Goal: Information Seeking & Learning: Learn about a topic

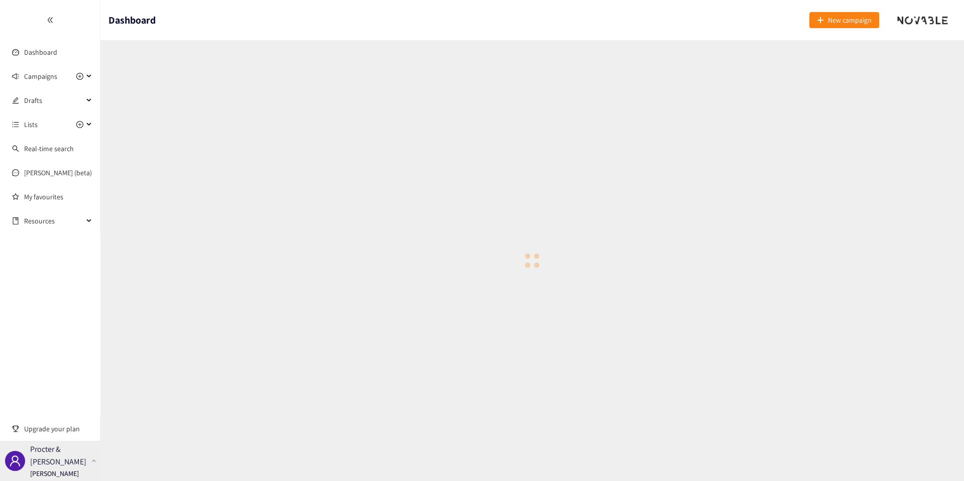
click at [68, 474] on p "[PERSON_NAME]" at bounding box center [54, 473] width 49 height 11
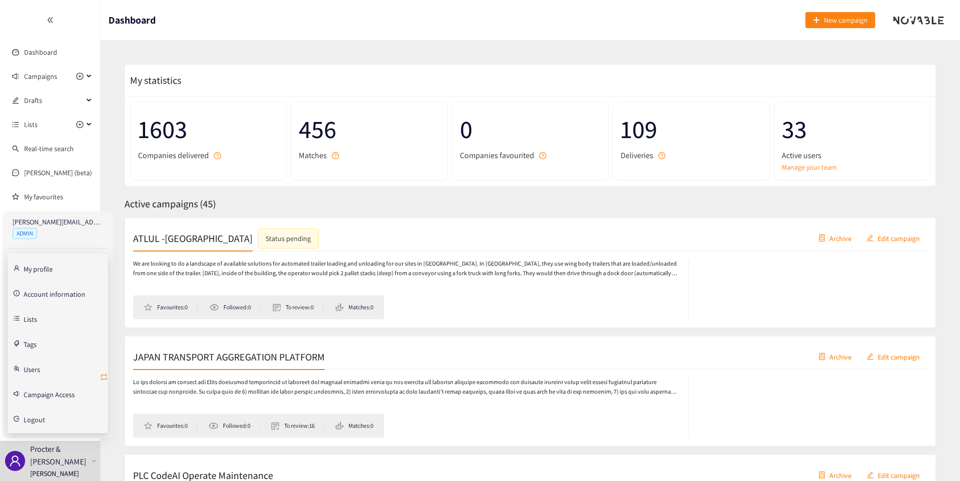
click at [105, 375] on icon "retweet" at bounding box center [104, 377] width 8 height 8
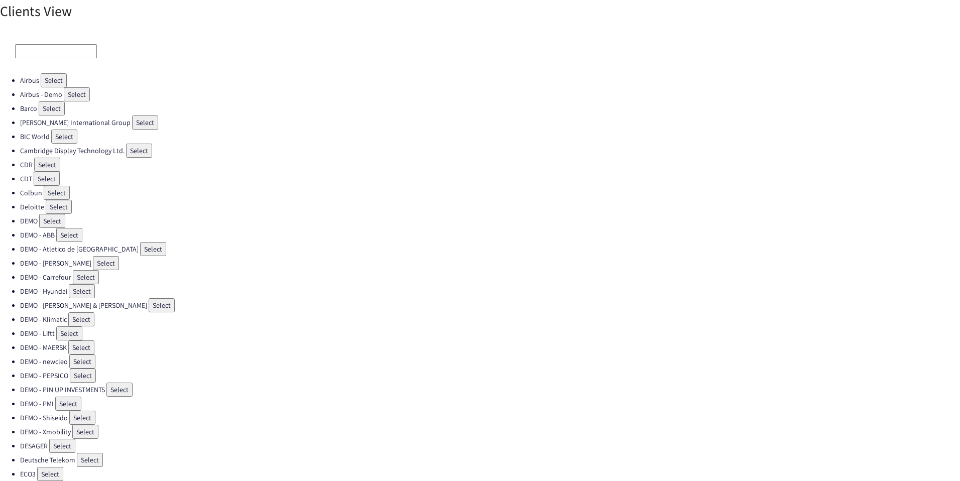
click at [46, 54] on input at bounding box center [56, 51] width 82 height 14
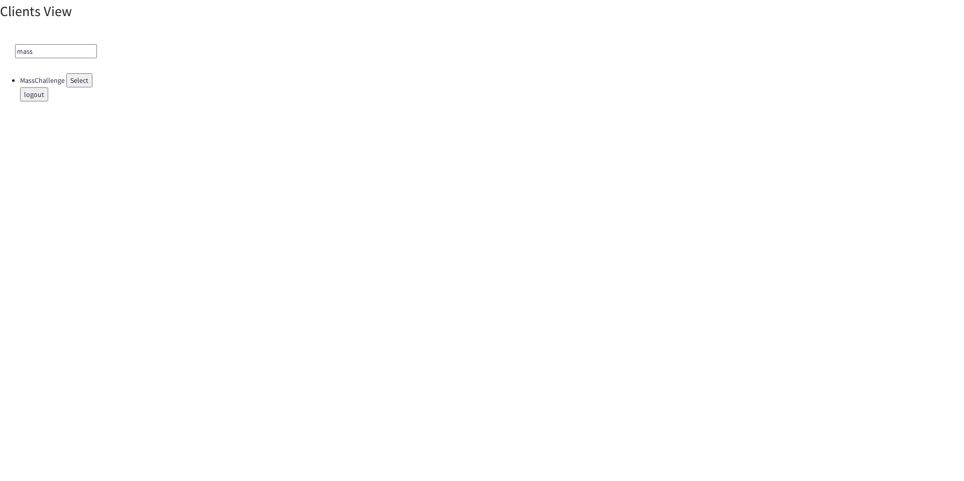
type input "mass"
click at [73, 89] on ul "MassChallenge Select logout" at bounding box center [482, 87] width 964 height 28
click at [74, 87] on button "Select" at bounding box center [79, 80] width 26 height 14
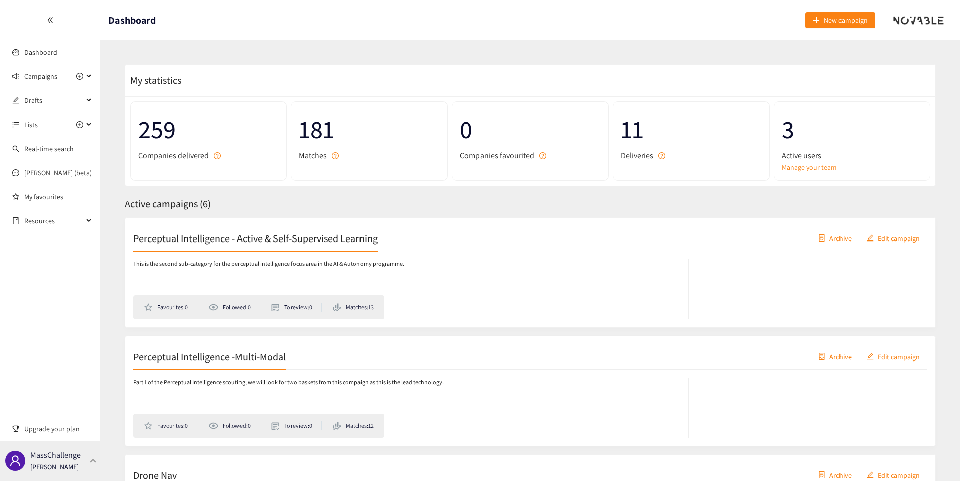
click at [82, 460] on div "MassChallenge [PERSON_NAME]" at bounding box center [50, 461] width 100 height 40
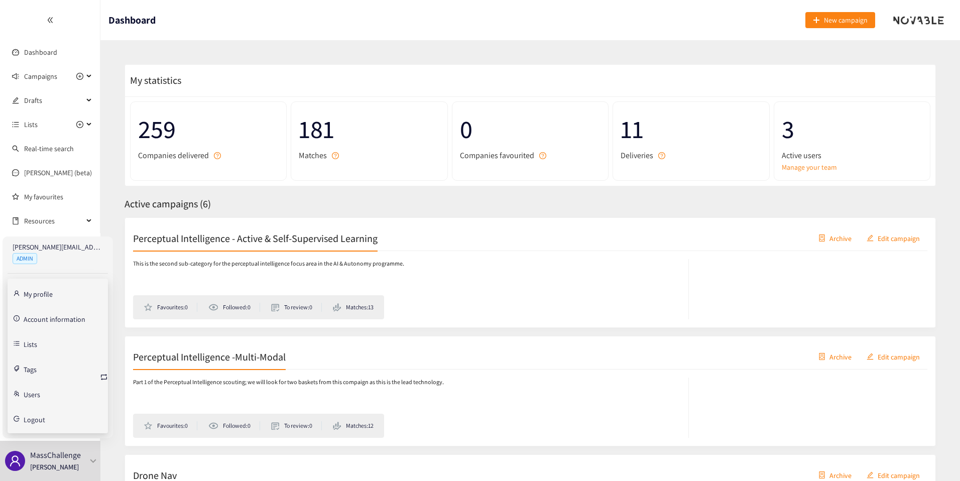
click at [60, 317] on link "Account information" at bounding box center [55, 318] width 62 height 9
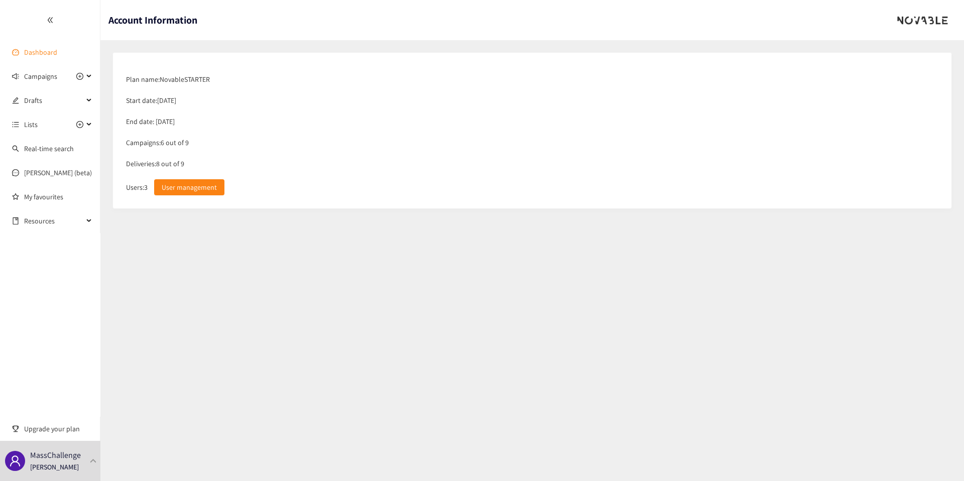
click at [57, 53] on link "Dashboard" at bounding box center [40, 52] width 33 height 9
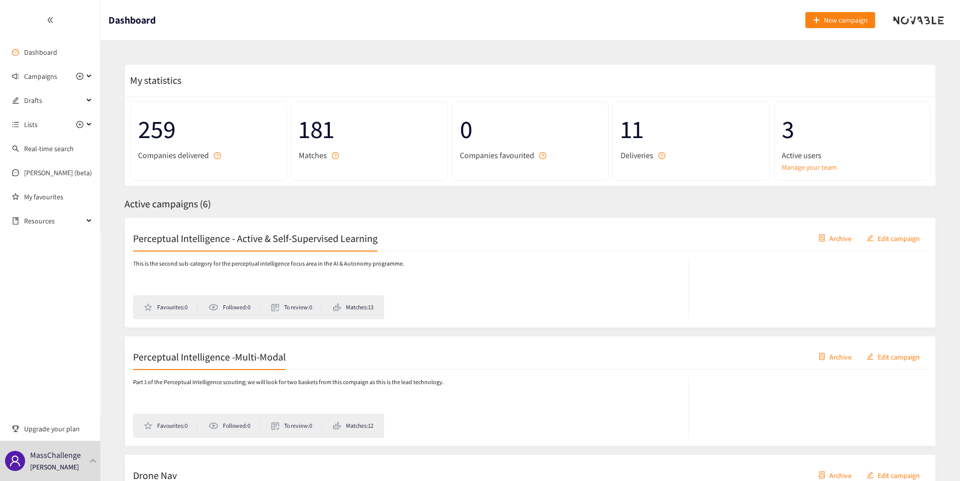
click at [250, 241] on h2 "Perceptual Intelligence - Active & Self-Supervised Learning" at bounding box center [255, 238] width 244 height 14
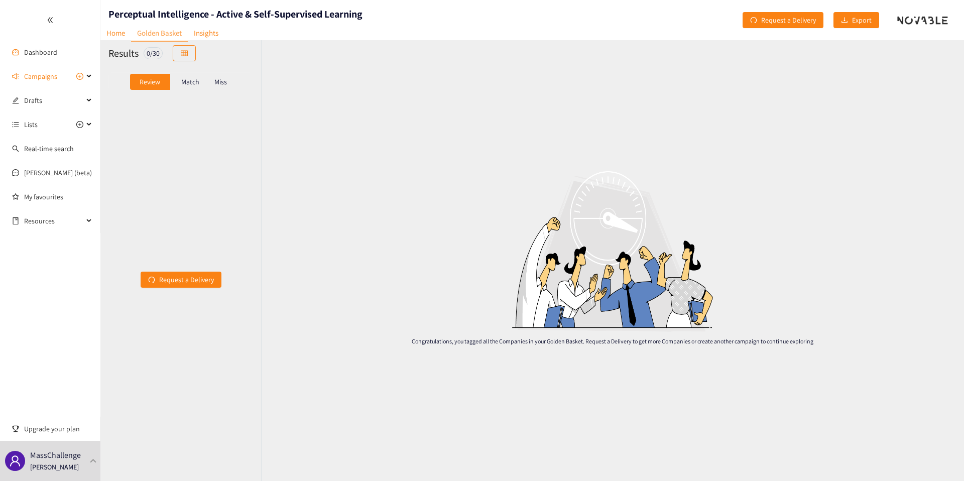
click at [189, 84] on p "Match" at bounding box center [190, 82] width 18 height 8
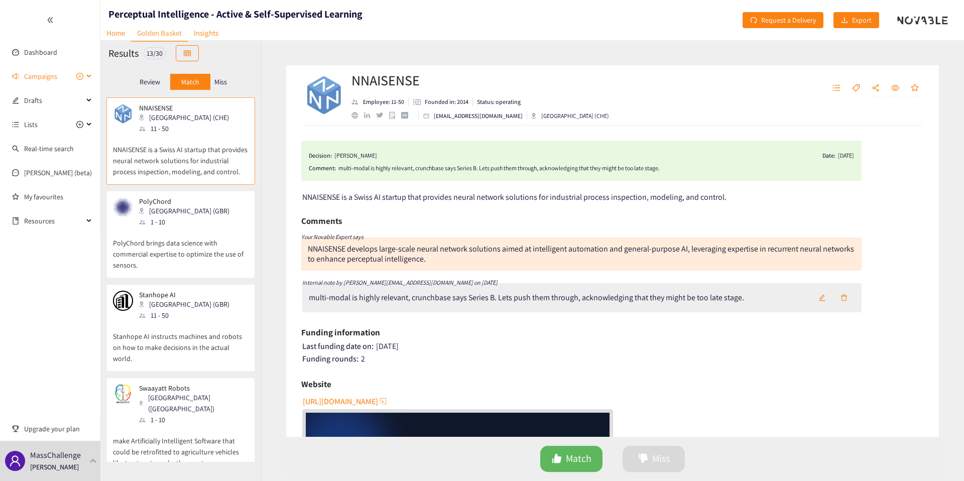
click at [41, 76] on span "Campaigns" at bounding box center [40, 76] width 33 height 20
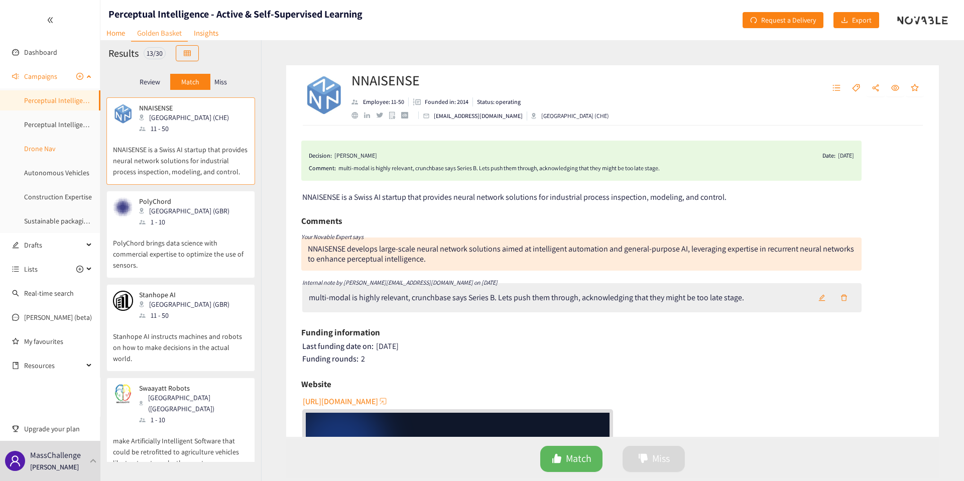
click at [49, 144] on link "Drone Nav" at bounding box center [39, 148] width 31 height 9
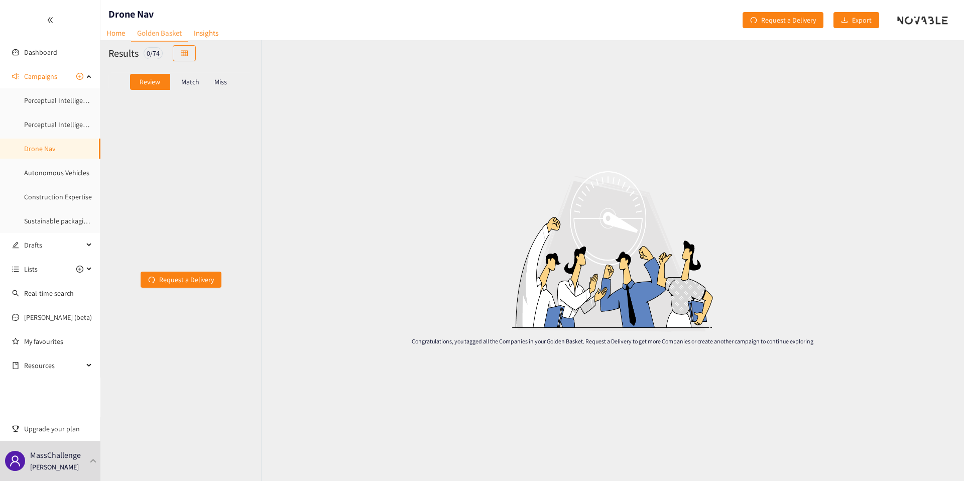
click at [203, 90] on div "Review Match Miss" at bounding box center [180, 81] width 145 height 19
click at [196, 84] on p "Match" at bounding box center [190, 82] width 18 height 8
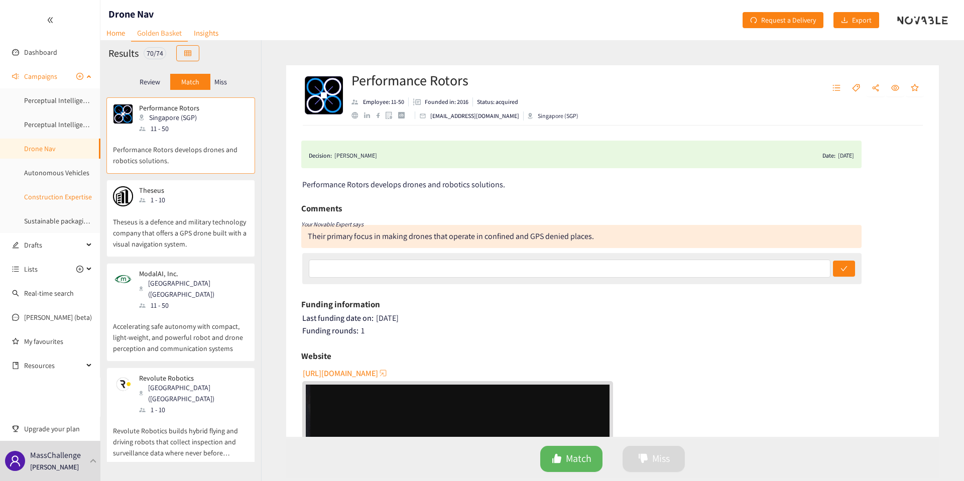
click at [51, 201] on link "Construction Expertise" at bounding box center [58, 196] width 68 height 9
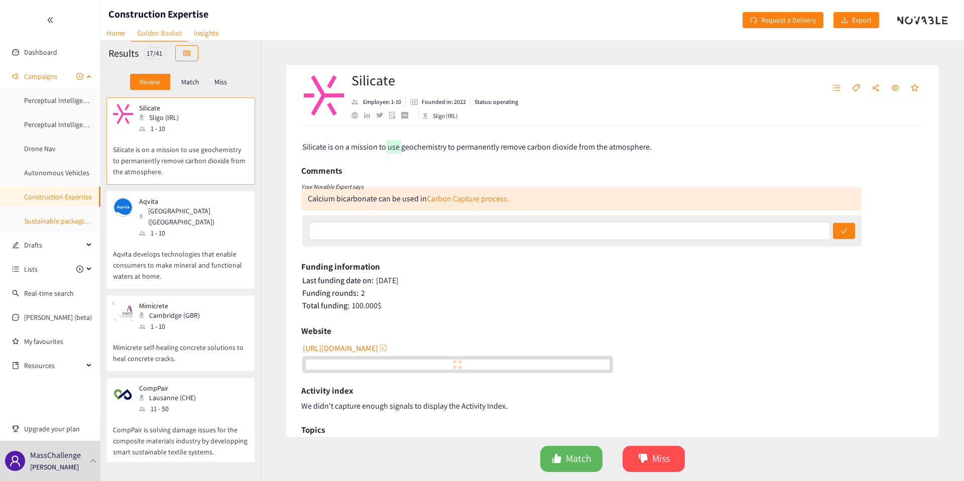
click at [51, 218] on link "Sustainable packaging startup" at bounding box center [69, 220] width 90 height 9
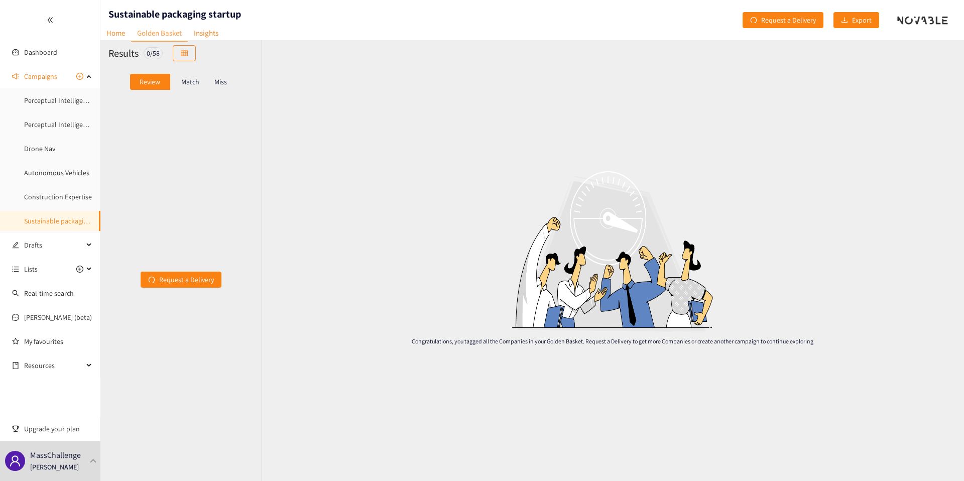
click at [189, 82] on p "Match" at bounding box center [190, 82] width 18 height 8
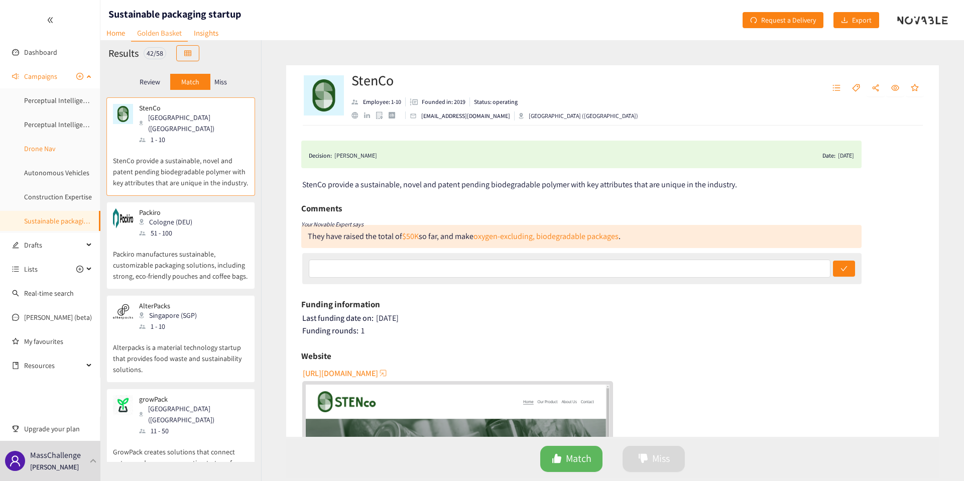
click at [50, 144] on link "Drone Nav" at bounding box center [39, 148] width 31 height 9
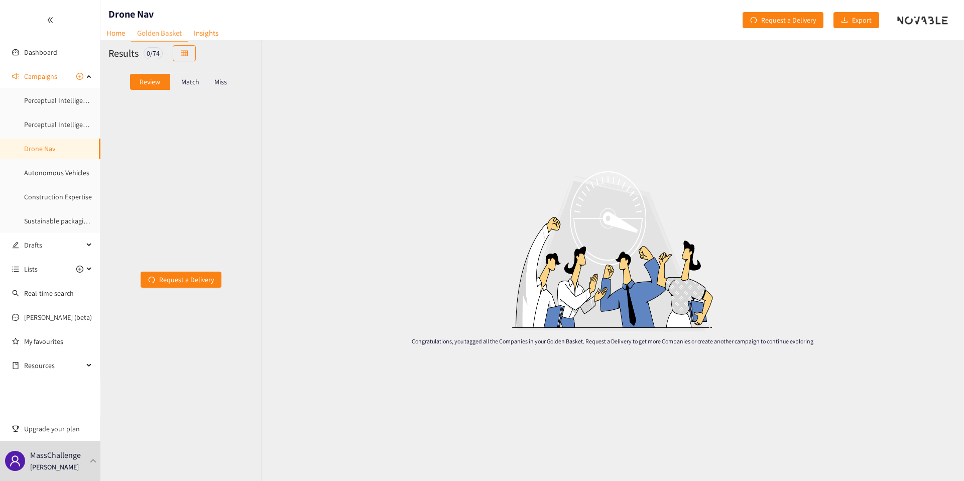
click at [181, 91] on div "Review Match Miss" at bounding box center [180, 81] width 161 height 31
click at [187, 86] on div "Match" at bounding box center [190, 82] width 40 height 16
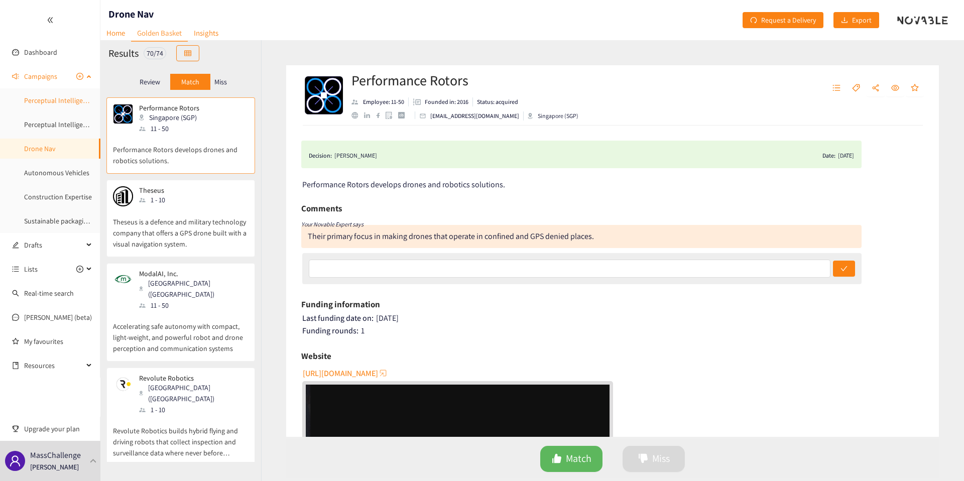
click at [47, 96] on link "Perceptual Intelligence - Active & Self-Supervised Learning" at bounding box center [110, 100] width 172 height 9
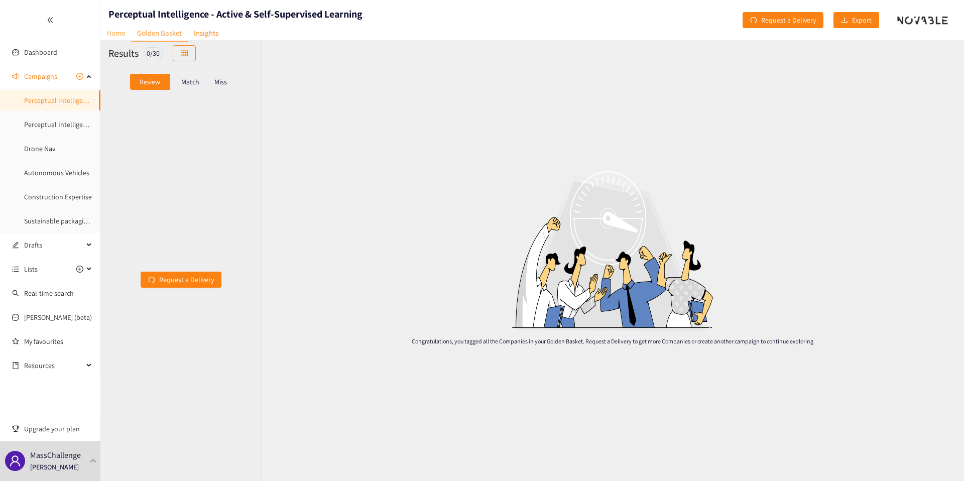
click at [115, 35] on link "Home" at bounding box center [115, 33] width 31 height 16
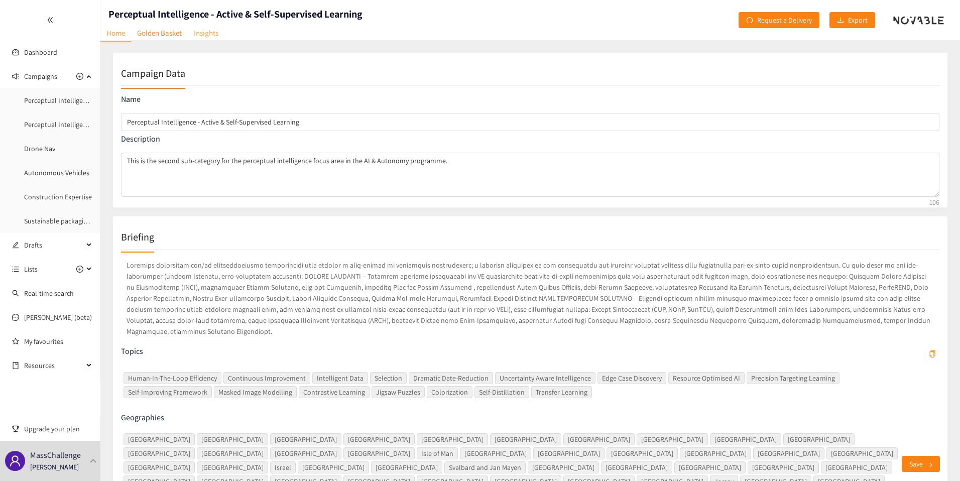
click at [212, 38] on link "Insights" at bounding box center [206, 33] width 37 height 16
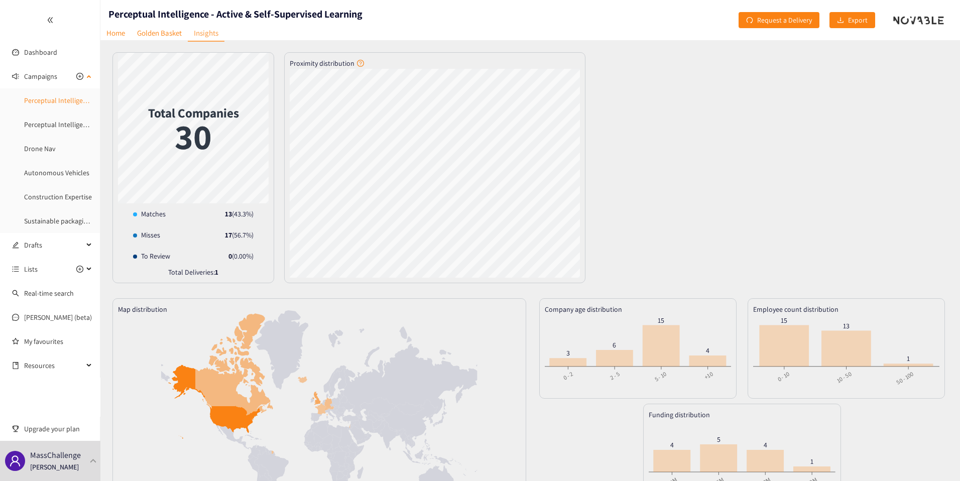
click at [58, 98] on link "Perceptual Intelligence - Active & Self-Supervised Learning" at bounding box center [110, 100] width 172 height 9
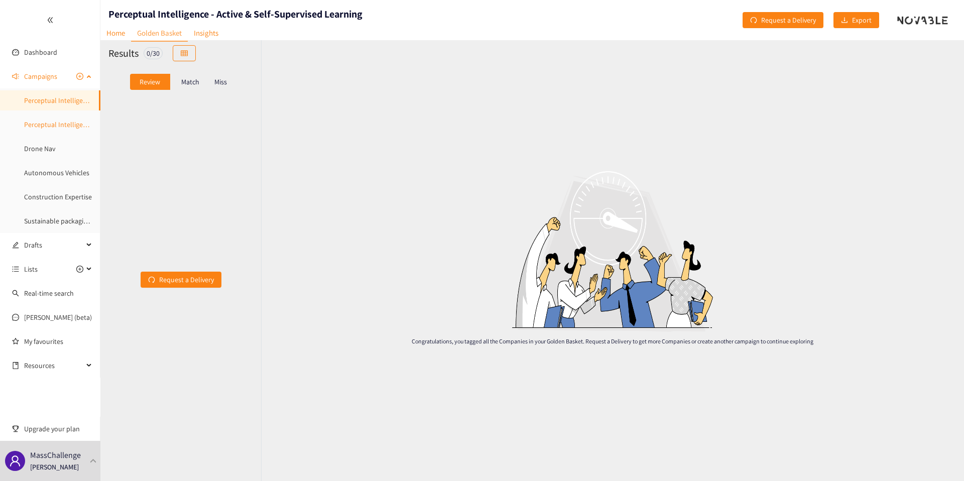
click at [57, 120] on link "Perceptual Intelligence -Multi-Modal" at bounding box center [78, 124] width 108 height 9
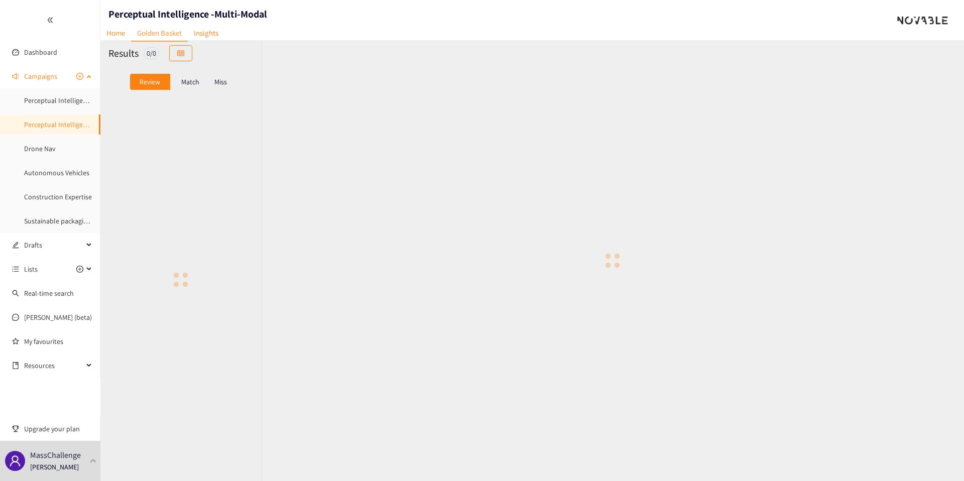
click at [56, 128] on link "Perceptual Intelligence -Multi-Modal" at bounding box center [78, 124] width 108 height 9
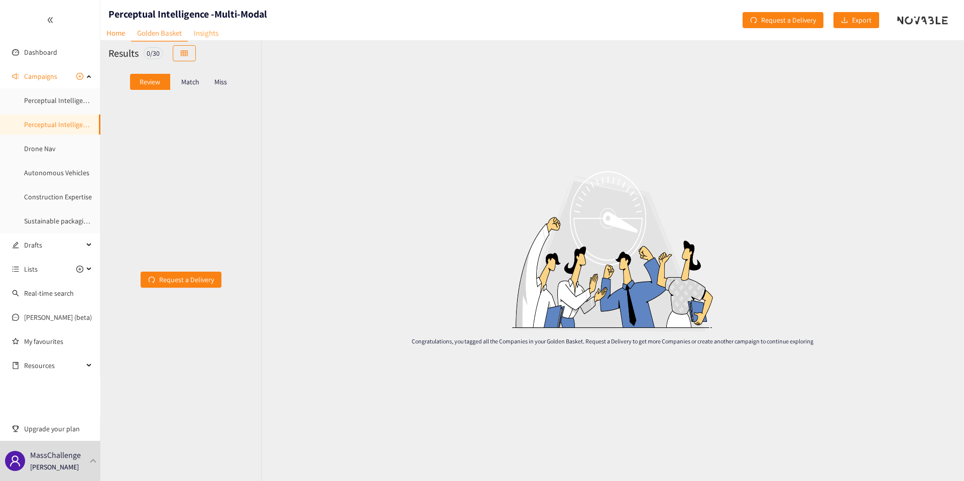
click at [199, 30] on link "Insights" at bounding box center [206, 33] width 37 height 16
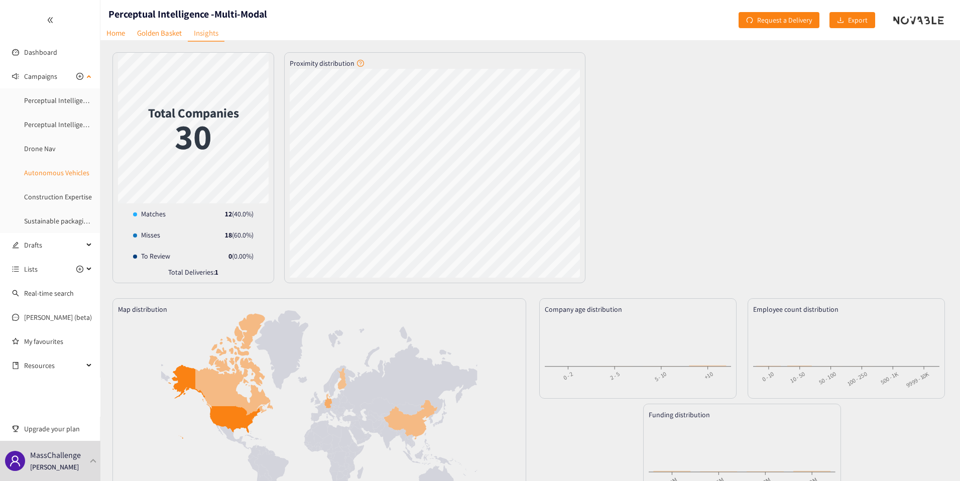
click at [52, 171] on link "Autonomous Vehicles" at bounding box center [56, 172] width 65 height 9
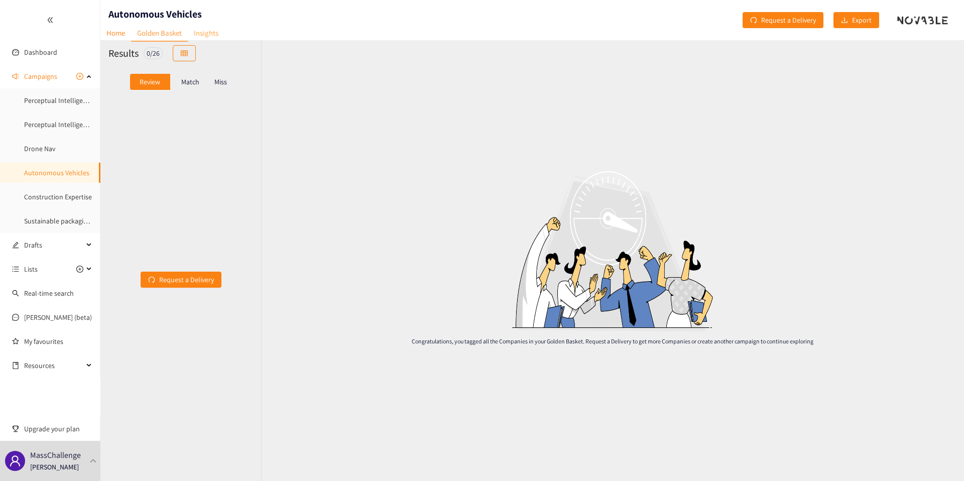
click at [197, 36] on link "Insights" at bounding box center [206, 33] width 37 height 16
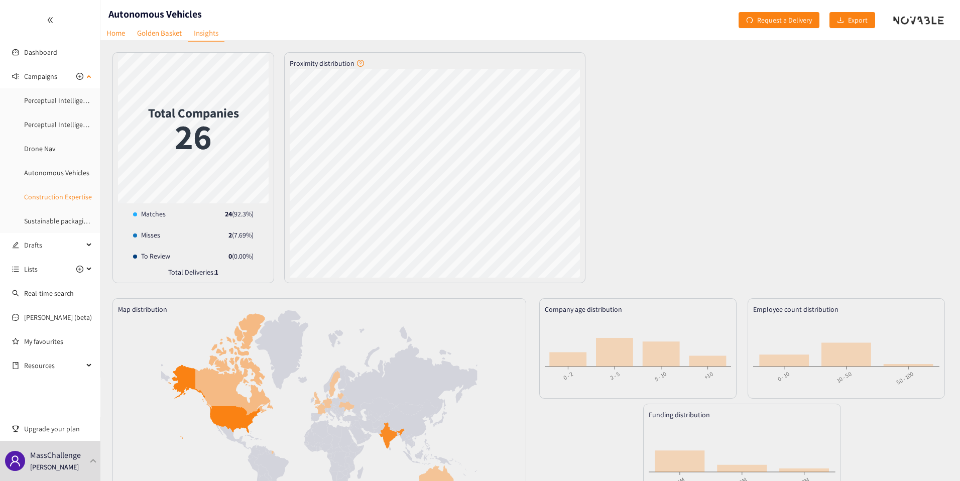
click at [47, 198] on link "Construction Expertise" at bounding box center [58, 196] width 68 height 9
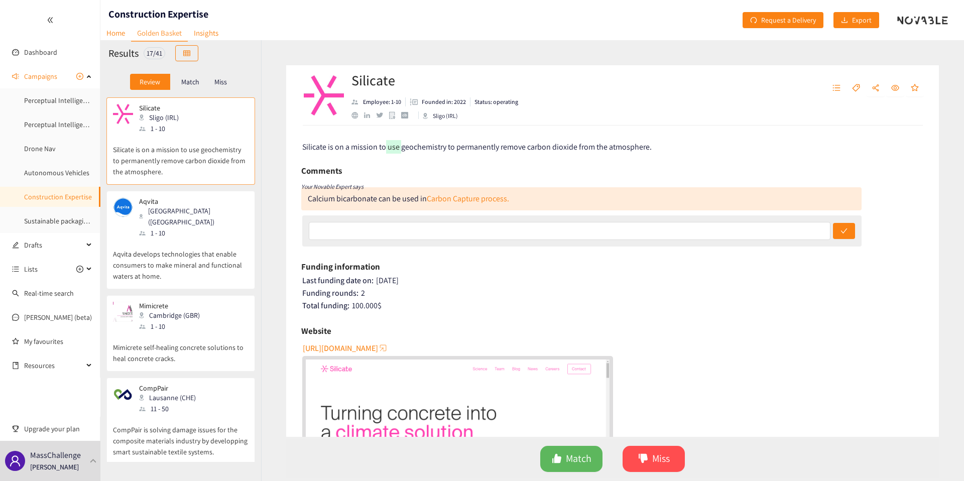
click at [190, 78] on p "Match" at bounding box center [190, 82] width 18 height 8
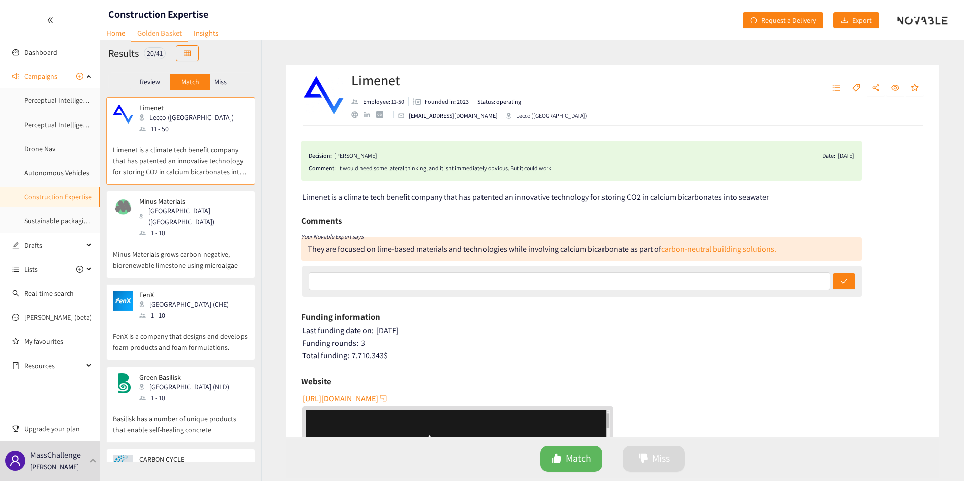
click at [225, 79] on p "Miss" at bounding box center [220, 82] width 13 height 8
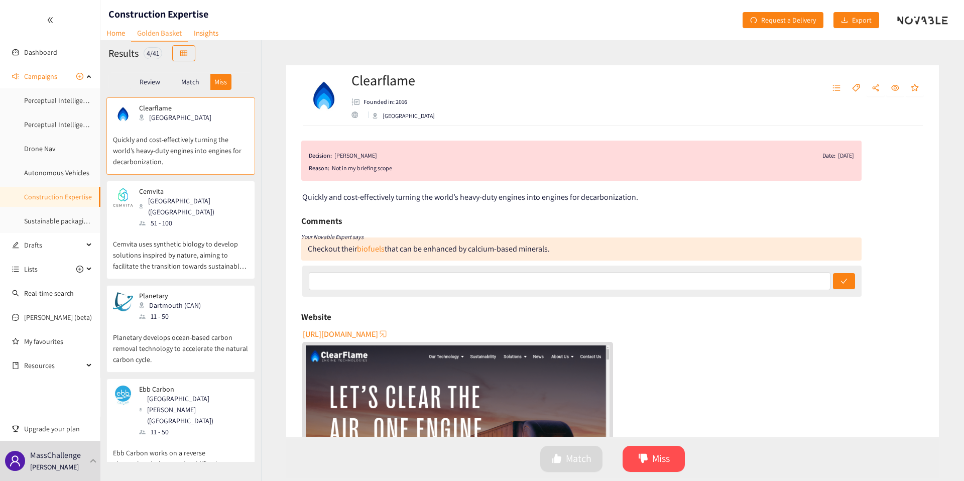
click at [156, 238] on p "Cemvita uses synthetic biology to develop solutions inspired by nature, aiming …" at bounding box center [181, 249] width 136 height 43
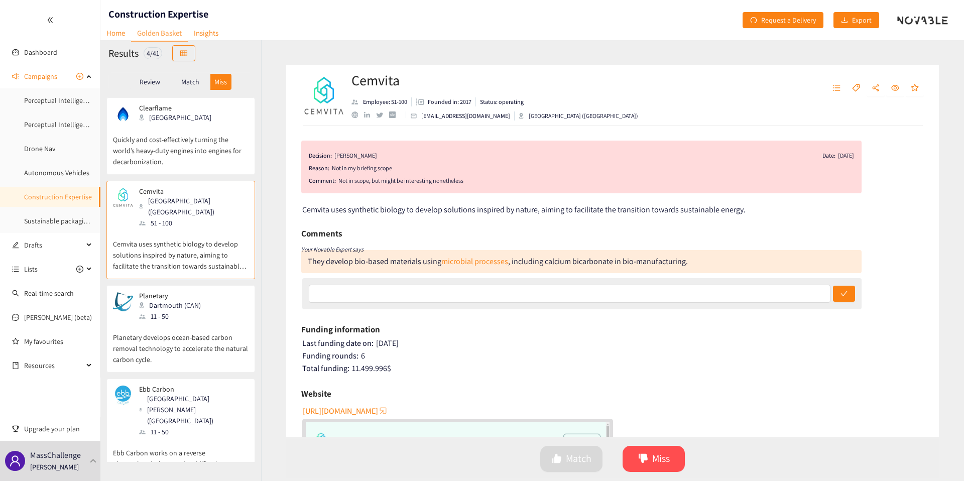
click at [186, 86] on p "Match" at bounding box center [190, 82] width 18 height 8
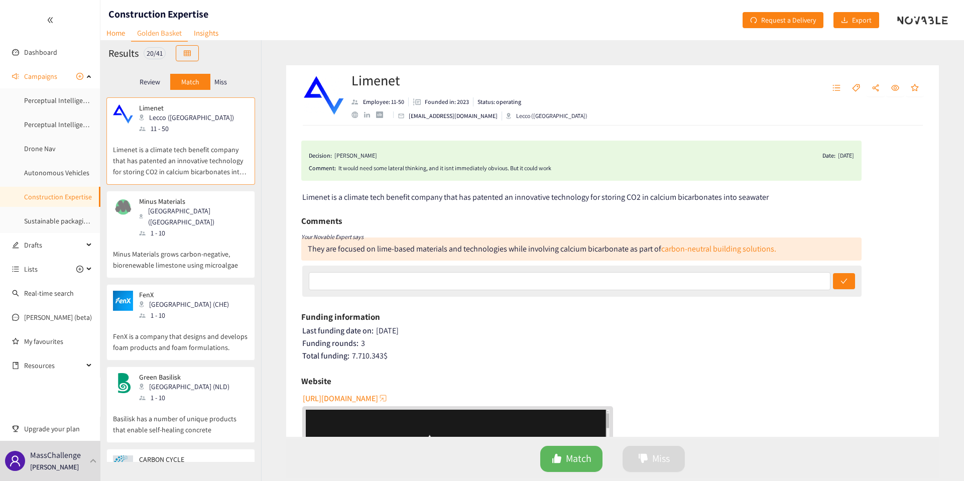
click at [181, 321] on p "FenX is a company that designs and develops foam products and foam formulations." at bounding box center [181, 337] width 136 height 32
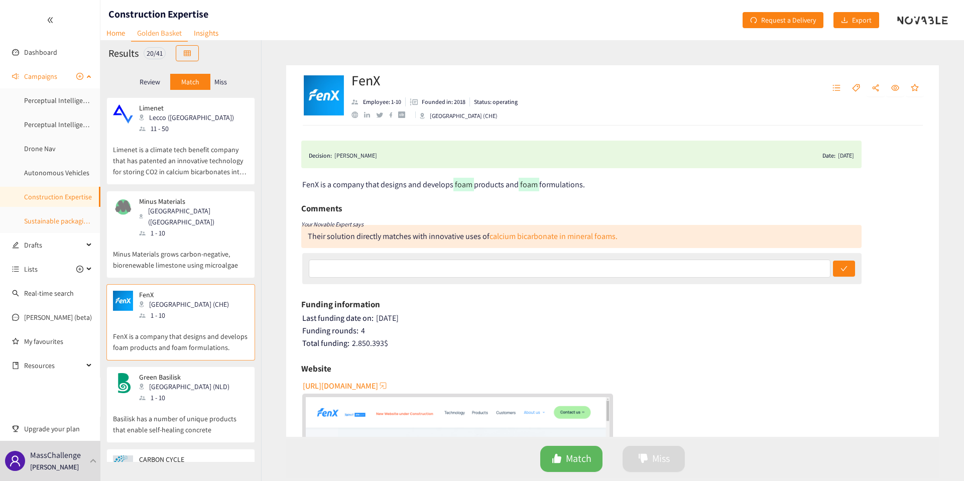
click at [43, 225] on link "Sustainable packaging startup" at bounding box center [69, 220] width 90 height 9
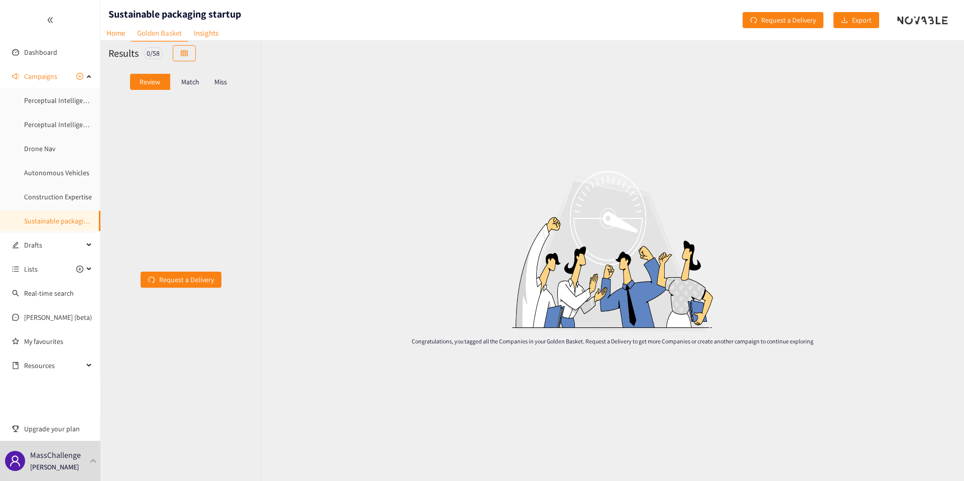
click at [196, 81] on p "Match" at bounding box center [190, 82] width 18 height 8
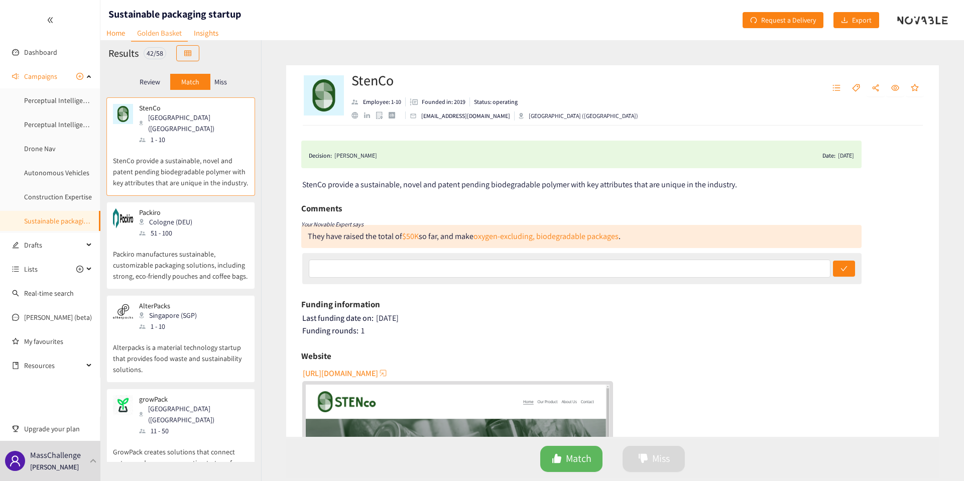
click at [170, 238] on p "Packiro manufactures sustainable, customizable packaging solutions, including s…" at bounding box center [181, 259] width 136 height 43
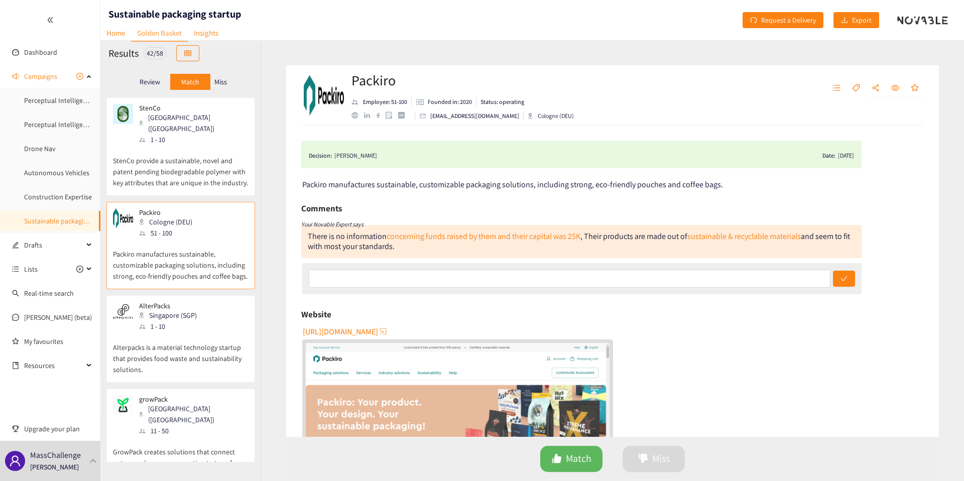
click at [184, 332] on p "Alterpacks is a material technology startup that provides food waste and sustai…" at bounding box center [181, 353] width 136 height 43
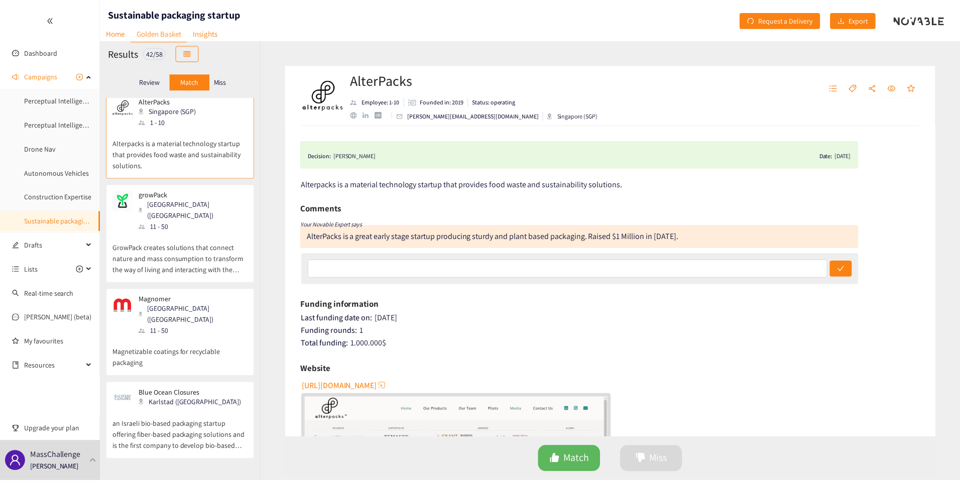
scroll to position [241, 0]
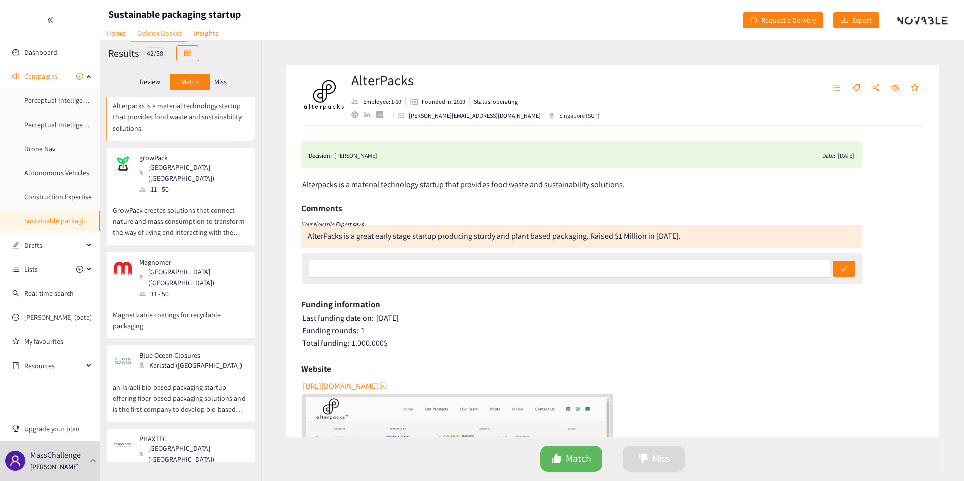
click at [191, 198] on p "GrowPack creates solutions that connect nature and mass consumption to transfor…" at bounding box center [181, 216] width 136 height 43
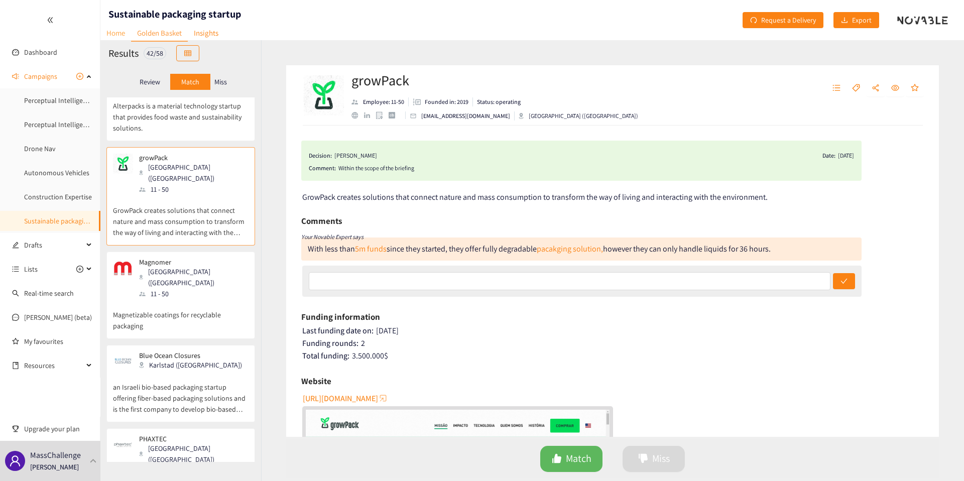
click at [120, 38] on link "Home" at bounding box center [115, 33] width 31 height 16
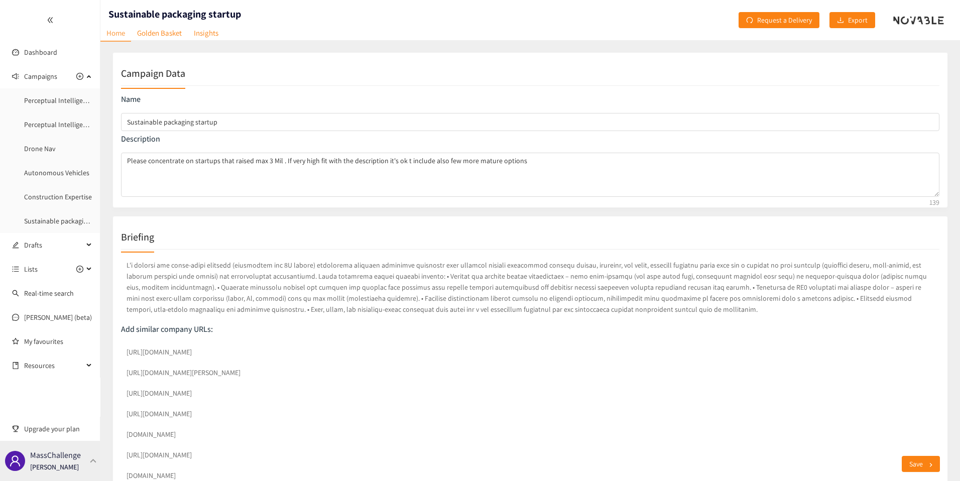
click at [85, 461] on div "MassChallenge [PERSON_NAME]" at bounding box center [50, 461] width 100 height 40
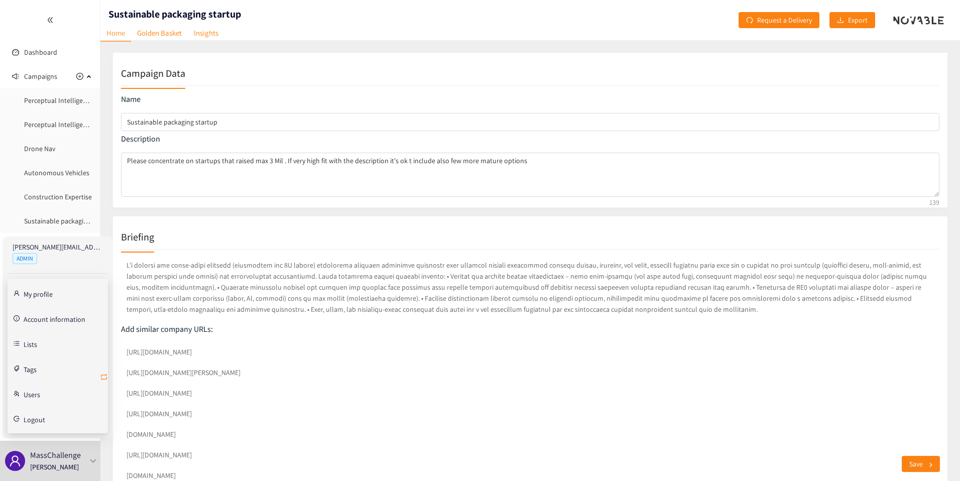
click at [104, 378] on icon "retweet" at bounding box center [104, 377] width 8 height 8
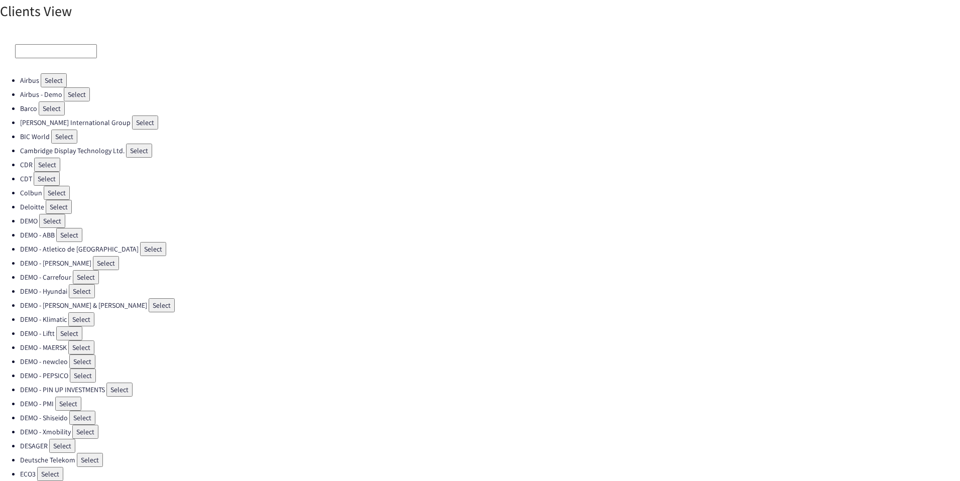
click at [53, 55] on input at bounding box center [56, 51] width 82 height 14
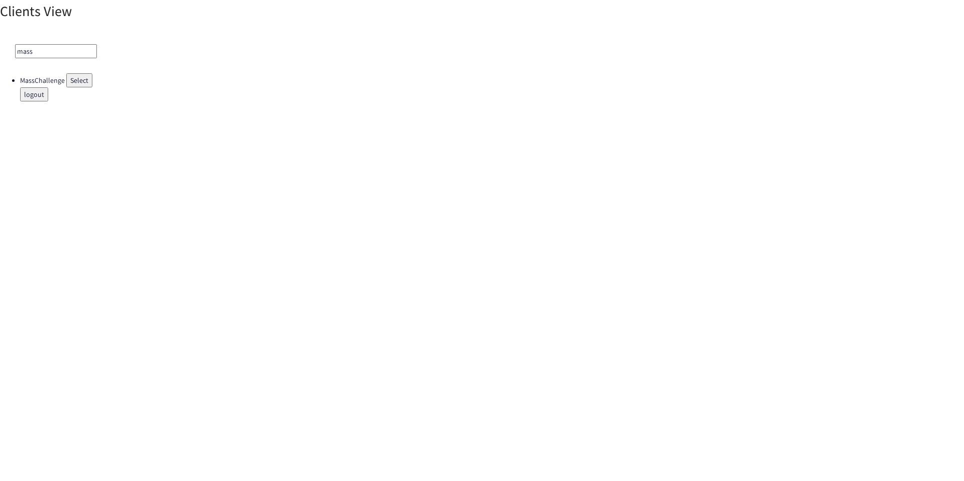
type input "mass"
click at [85, 81] on button "Select" at bounding box center [79, 80] width 26 height 14
